Goal: Task Accomplishment & Management: Manage account settings

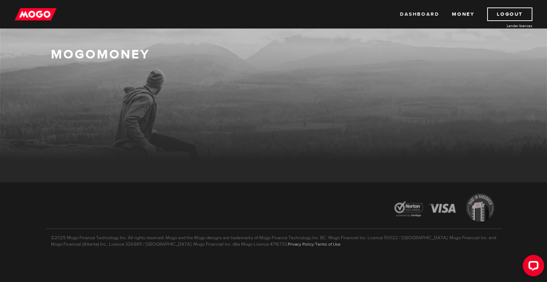
click at [417, 17] on link "Dashboard" at bounding box center [419, 14] width 39 height 14
click at [513, 12] on link "Logout" at bounding box center [509, 14] width 45 height 14
